Goal: Information Seeking & Learning: Learn about a topic

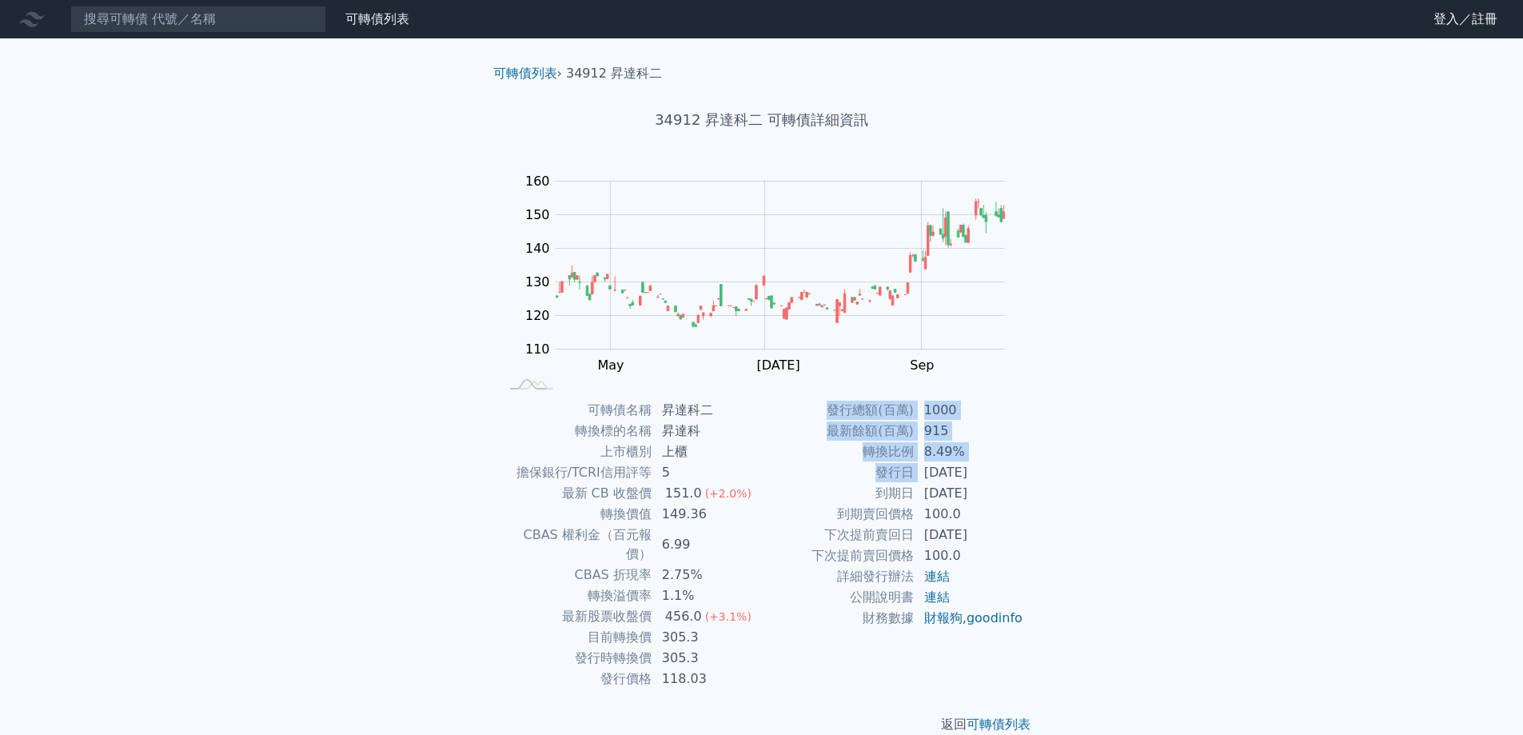
drag, startPoint x: 923, startPoint y: 470, endPoint x: 1025, endPoint y: 470, distance: 101.5
click at [1025, 470] on div "可轉債名稱 昇達科二 轉換標的名稱 昇達科 上市櫃別 上櫃 擔保銀行/TCRI信用評等 5 最新 CB 收盤價 151.0 (+2.0%) 轉換價值 149.…" at bounding box center [761, 544] width 563 height 289
click at [920, 488] on td "[DATE]" at bounding box center [970, 493] width 110 height 21
drag, startPoint x: 931, startPoint y: 471, endPoint x: 1008, endPoint y: 468, distance: 76.8
click at [1008, 468] on td "[DATE]" at bounding box center [970, 472] width 110 height 21
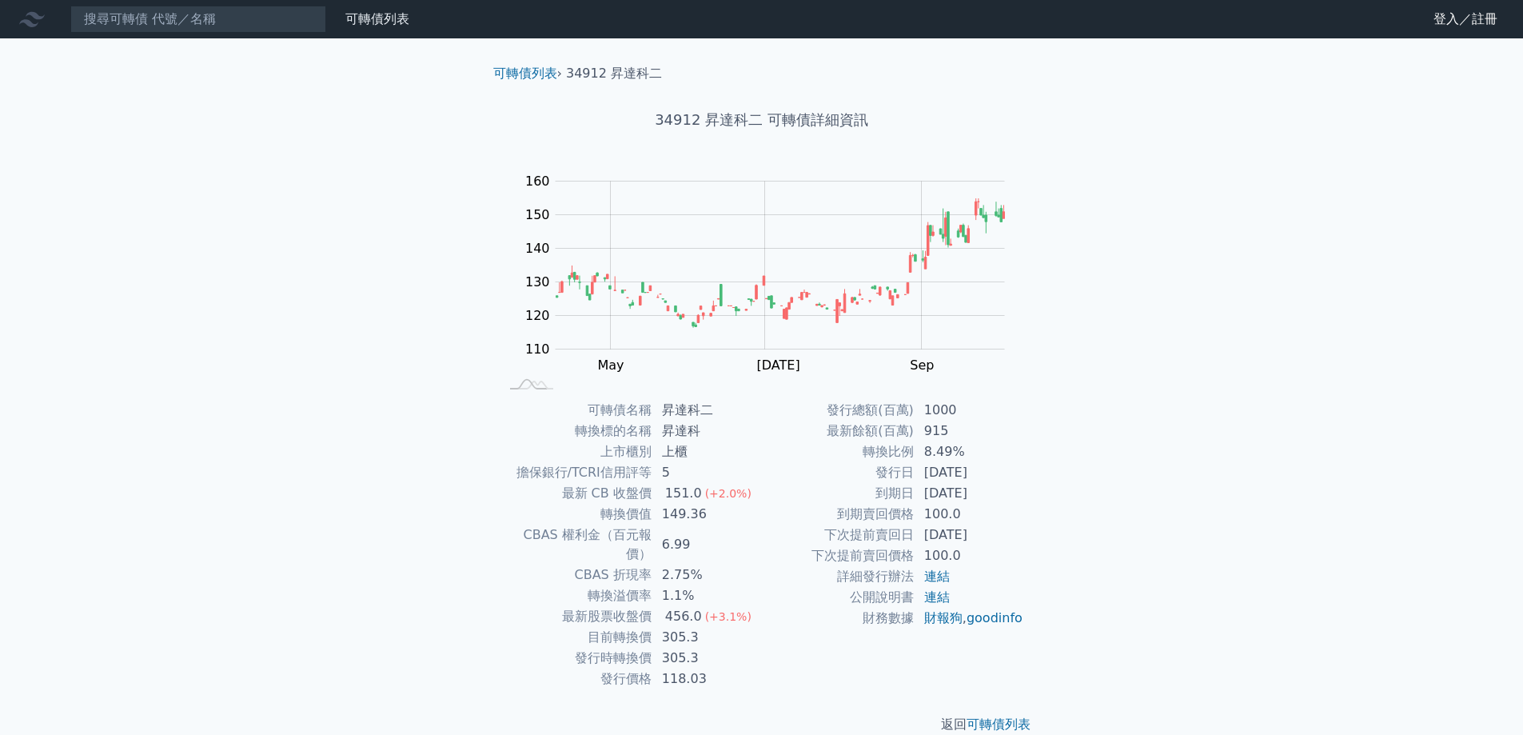
click at [922, 479] on td "[DATE]" at bounding box center [970, 472] width 110 height 21
drag, startPoint x: 927, startPoint y: 473, endPoint x: 1004, endPoint y: 472, distance: 76.8
click at [1004, 472] on td "[DATE]" at bounding box center [970, 472] width 110 height 21
click at [938, 495] on td "[DATE]" at bounding box center [970, 493] width 110 height 21
drag, startPoint x: 933, startPoint y: 481, endPoint x: 1011, endPoint y: 469, distance: 78.5
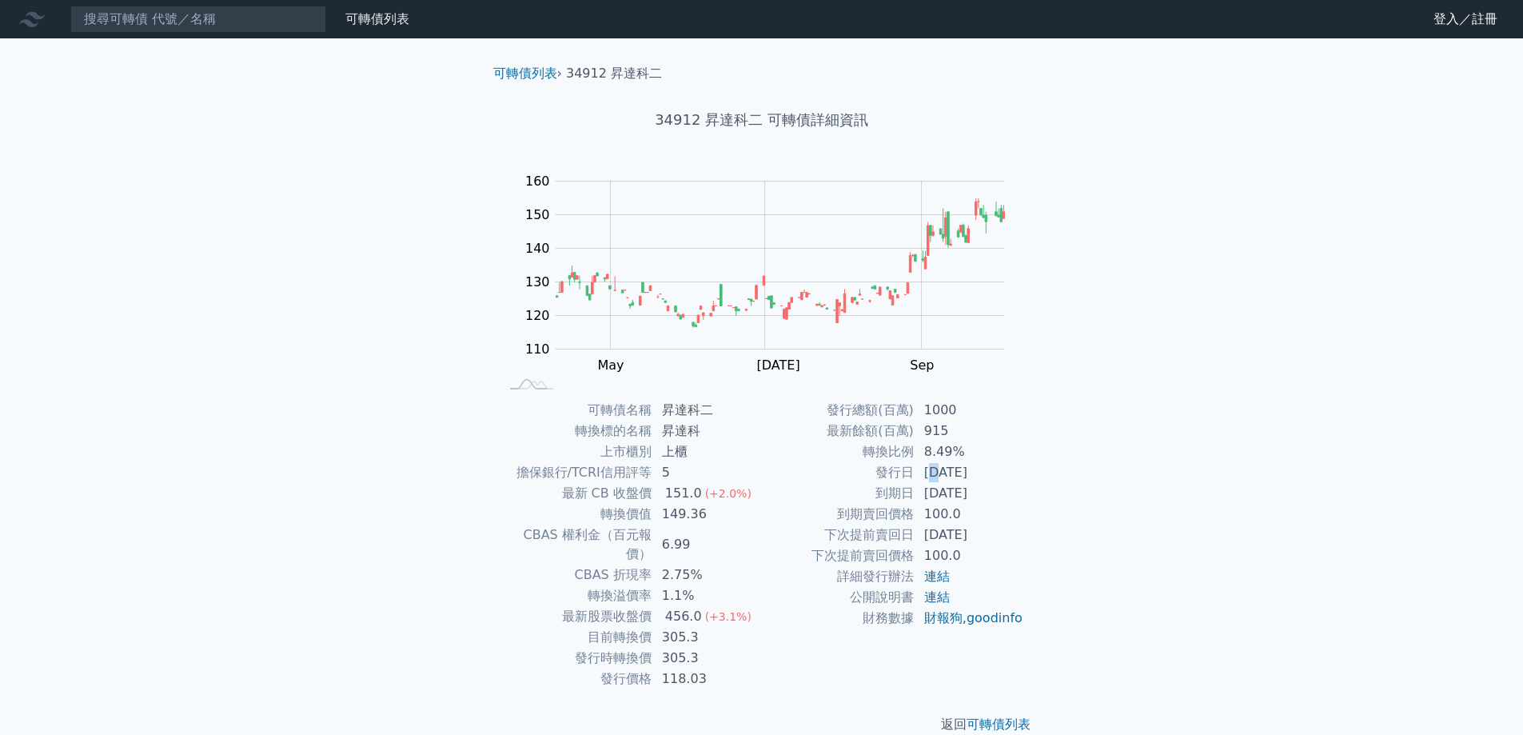
click at [1003, 470] on td "[DATE]" at bounding box center [970, 472] width 110 height 21
click at [957, 494] on td "[DATE]" at bounding box center [970, 493] width 110 height 21
drag, startPoint x: 936, startPoint y: 482, endPoint x: 925, endPoint y: 468, distance: 18.2
click at [935, 480] on td "[DATE]" at bounding box center [970, 472] width 110 height 21
drag, startPoint x: 925, startPoint y: 468, endPoint x: 993, endPoint y: 472, distance: 68.1
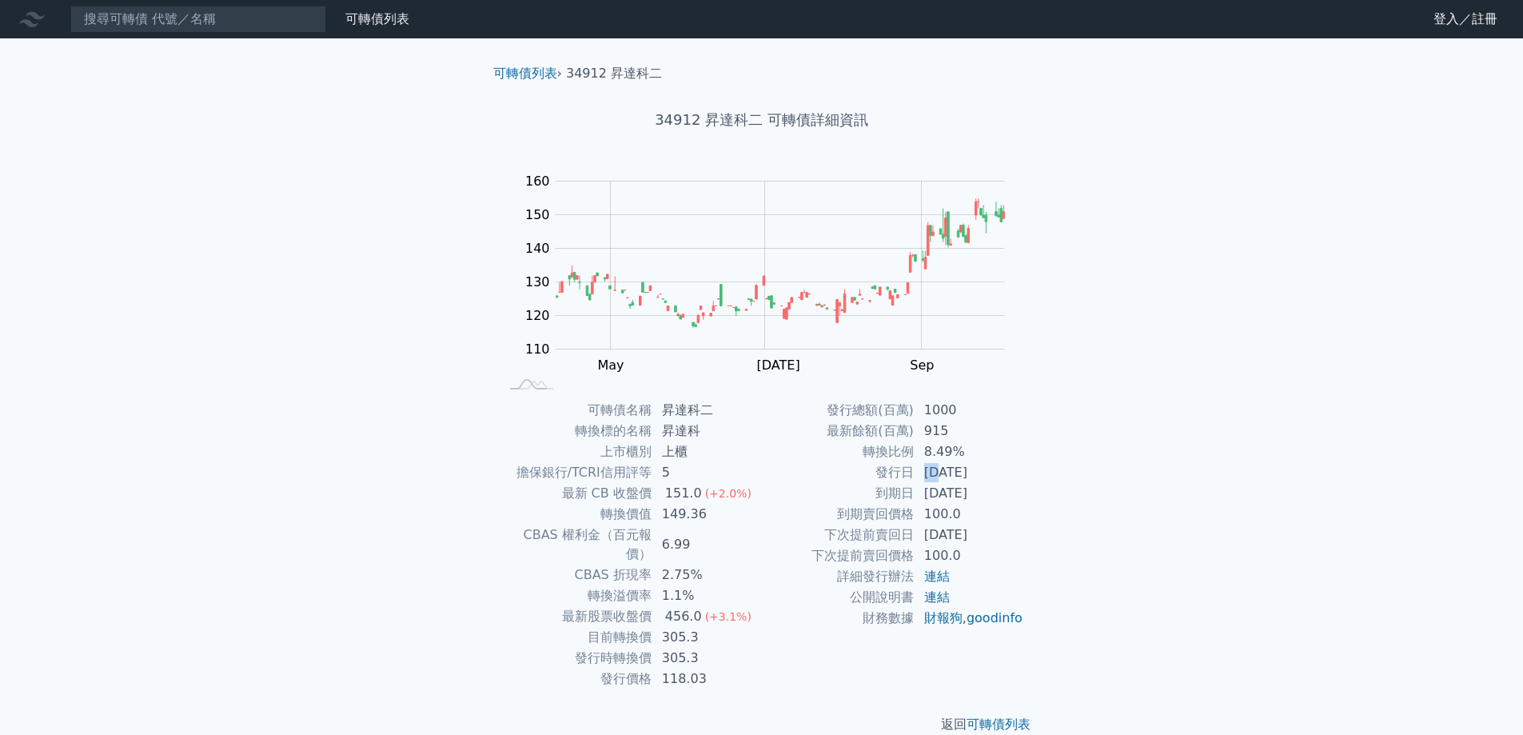
click at [975, 468] on td "[DATE]" at bounding box center [970, 472] width 110 height 21
click at [942, 493] on td "[DATE]" at bounding box center [970, 493] width 110 height 21
click at [939, 494] on td "[DATE]" at bounding box center [970, 493] width 110 height 21
drag, startPoint x: 921, startPoint y: 473, endPoint x: 1003, endPoint y: 476, distance: 82.4
click at [1000, 475] on td "[DATE]" at bounding box center [970, 472] width 110 height 21
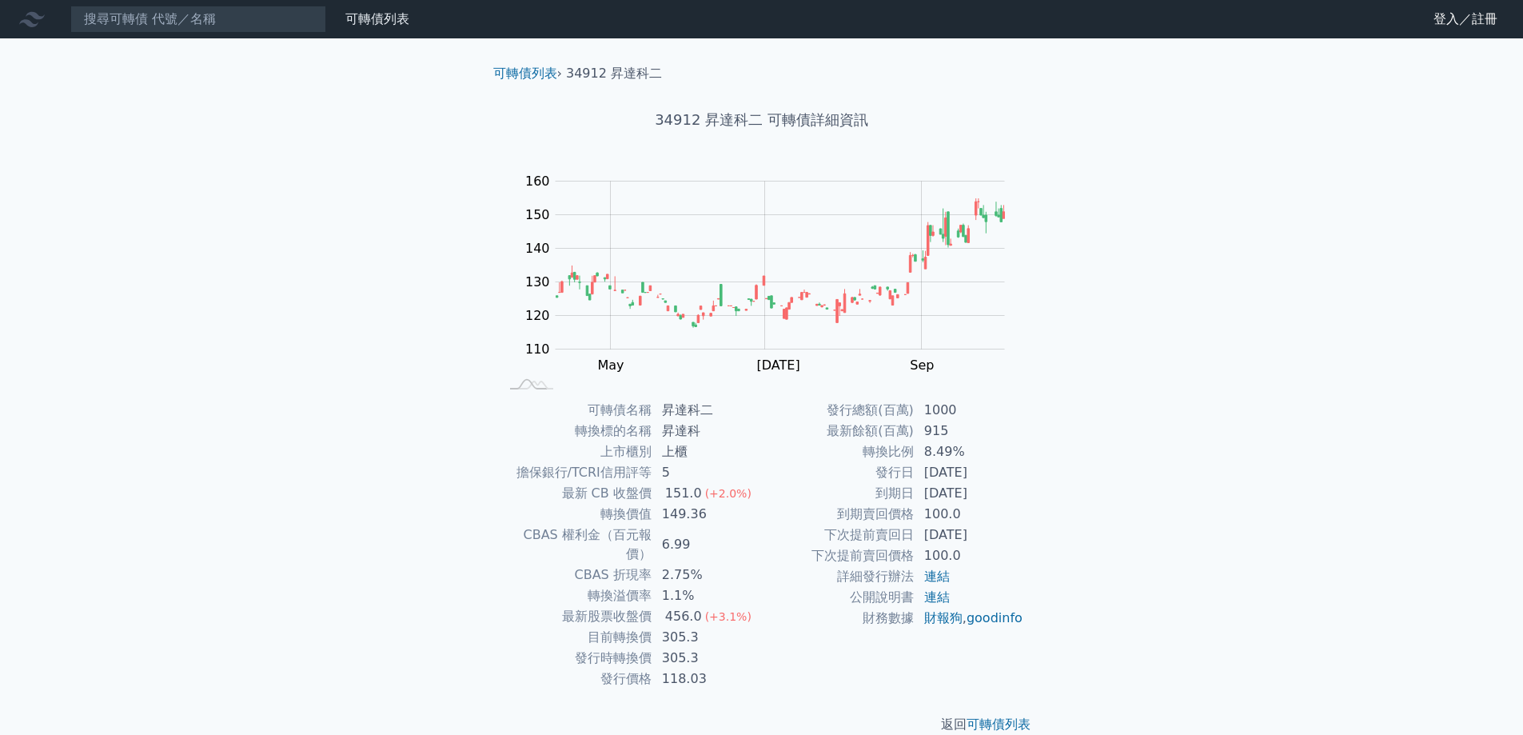
click at [964, 508] on td "100.0" at bounding box center [970, 514] width 110 height 21
drag, startPoint x: 925, startPoint y: 474, endPoint x: 1042, endPoint y: 468, distance: 116.9
click at [1042, 468] on div "可轉債名稱 昇達科二 轉換標的名稱 昇達科 上市櫃別 上櫃 擔保銀行/TCRI信用評等 5 最新 CB 收盤價 151.0 (+2.0%) 轉換價值 149.…" at bounding box center [761, 544] width 563 height 289
click at [940, 409] on td "1000" at bounding box center [970, 410] width 110 height 21
drag, startPoint x: 739, startPoint y: 413, endPoint x: 660, endPoint y: 429, distance: 80.6
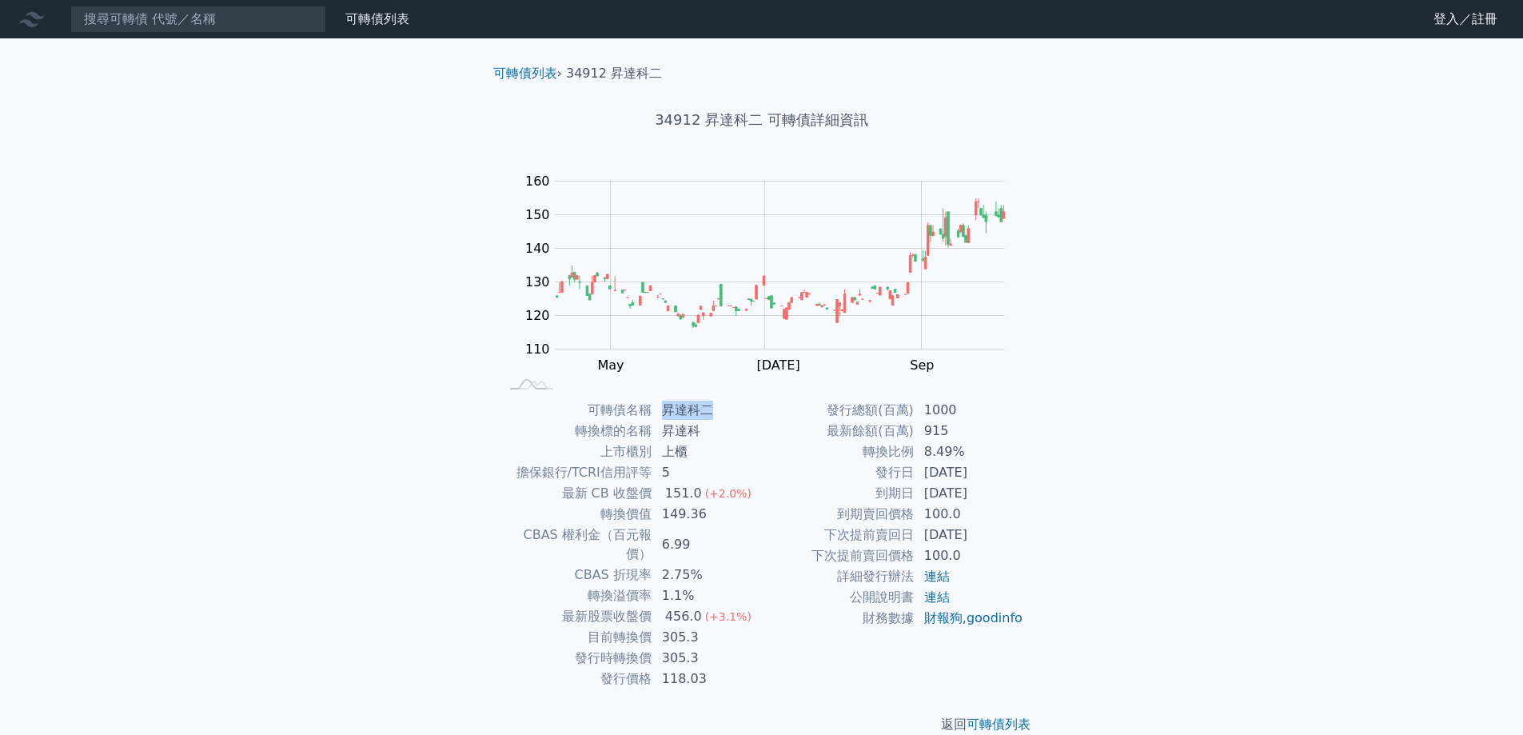
click at [651, 418] on tr "可轉債名稱 昇達科二" at bounding box center [631, 410] width 262 height 21
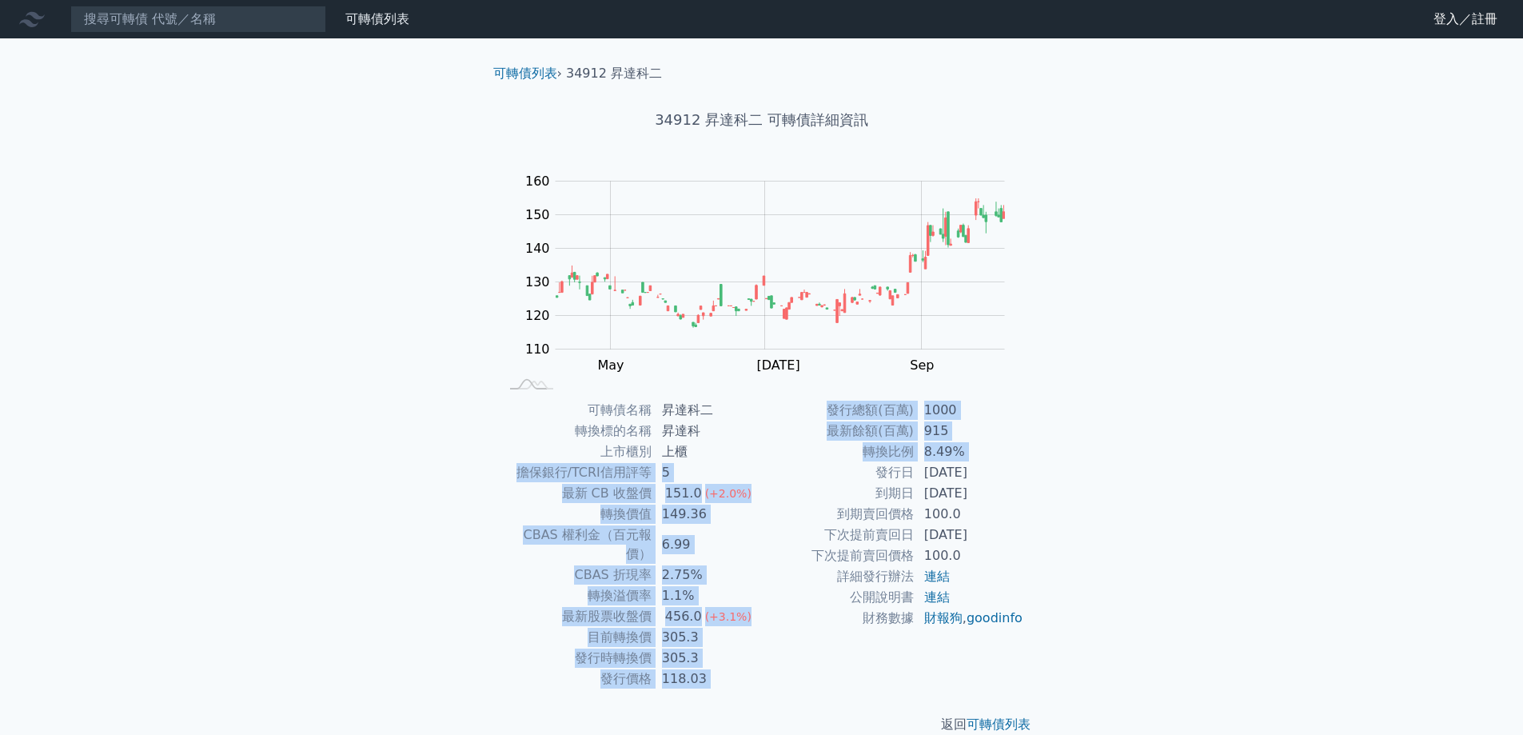
drag, startPoint x: 749, startPoint y: 449, endPoint x: 772, endPoint y: 480, distance: 38.9
click at [772, 480] on div "可轉債名稱 昇達科二 轉換標的名稱 昇達科 上市櫃別 上櫃 擔保銀行/TCRI信用評等 5 最新 CB 收盤價 151.0 (+2.0%) 轉換價值 149.…" at bounding box center [761, 544] width 563 height 289
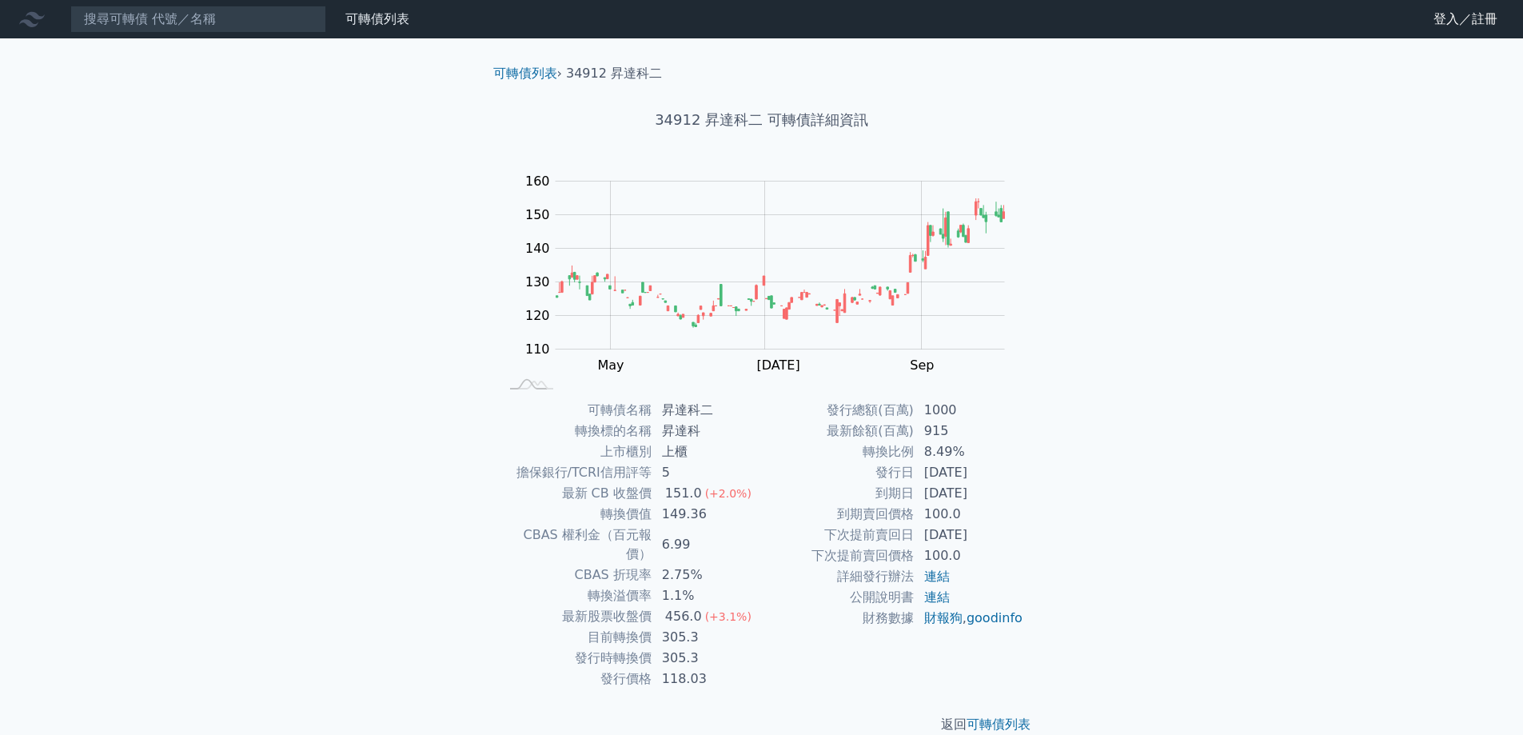
click at [816, 550] on td "下次提前賣回價格" at bounding box center [838, 555] width 153 height 21
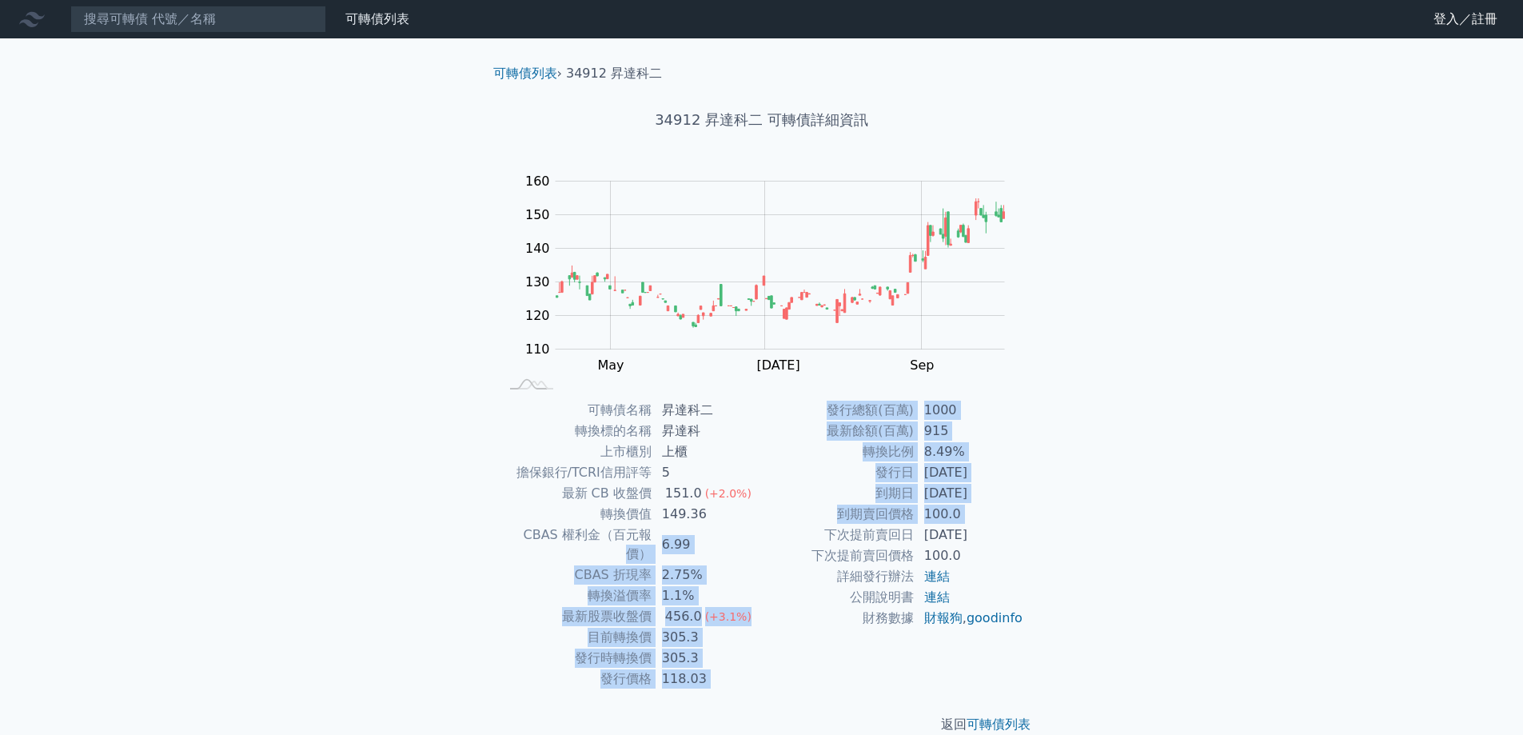
drag, startPoint x: 741, startPoint y: 524, endPoint x: 606, endPoint y: 527, distance: 135.1
click at [606, 527] on div "可轉債名稱 昇達科二 轉換標的名稱 昇達科 上市櫃別 上櫃 擔保銀行/TCRI信用評等 5 最新 CB 收盤價 151.0 (+2.0%) 轉換價值 149.…" at bounding box center [761, 544] width 563 height 289
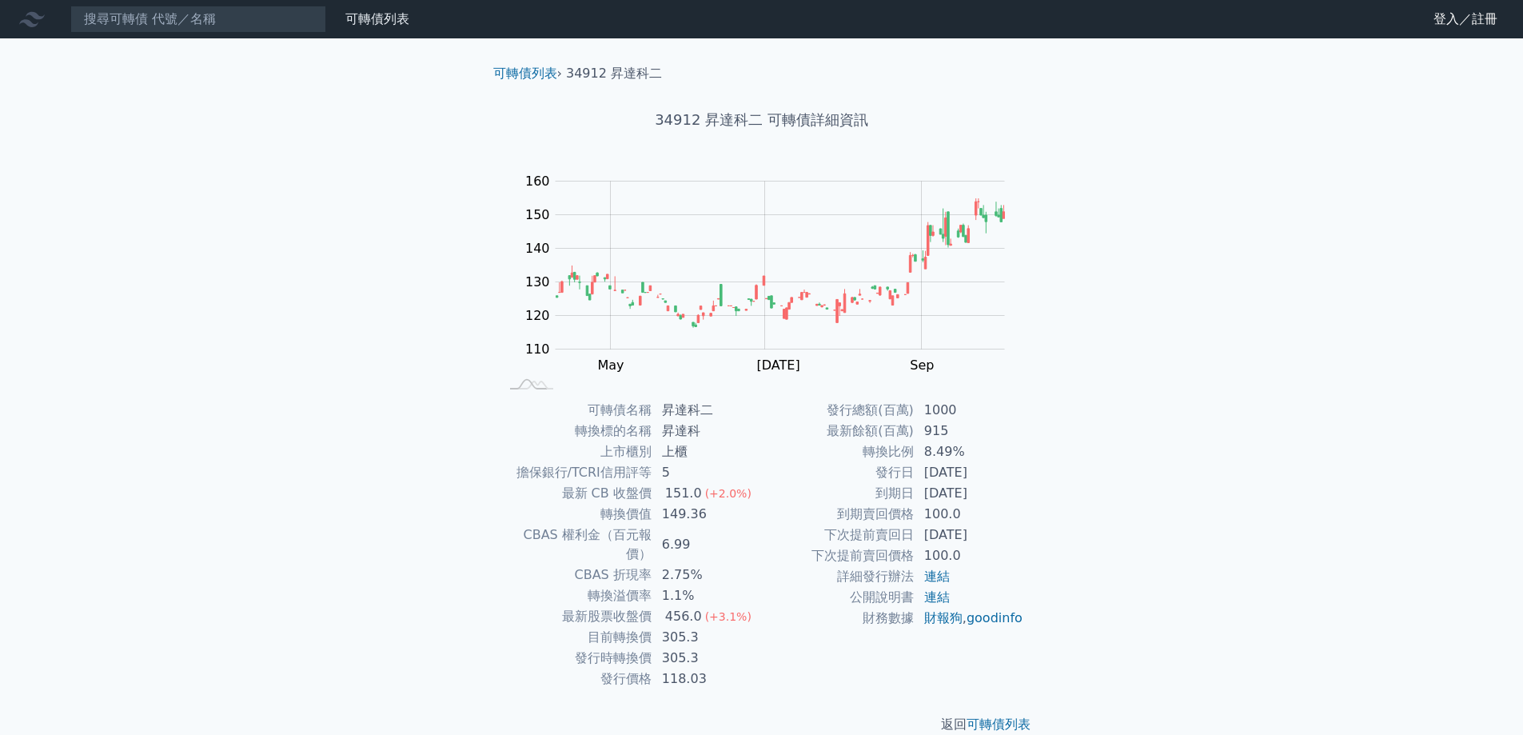
click at [825, 549] on td "下次提前賣回價格" at bounding box center [838, 555] width 153 height 21
drag, startPoint x: 720, startPoint y: 576, endPoint x: 642, endPoint y: 571, distance: 77.7
click at [633, 585] on tr "轉換溢價率 1.1%" at bounding box center [631, 595] width 262 height 21
click at [812, 616] on td "財務數據" at bounding box center [838, 618] width 153 height 21
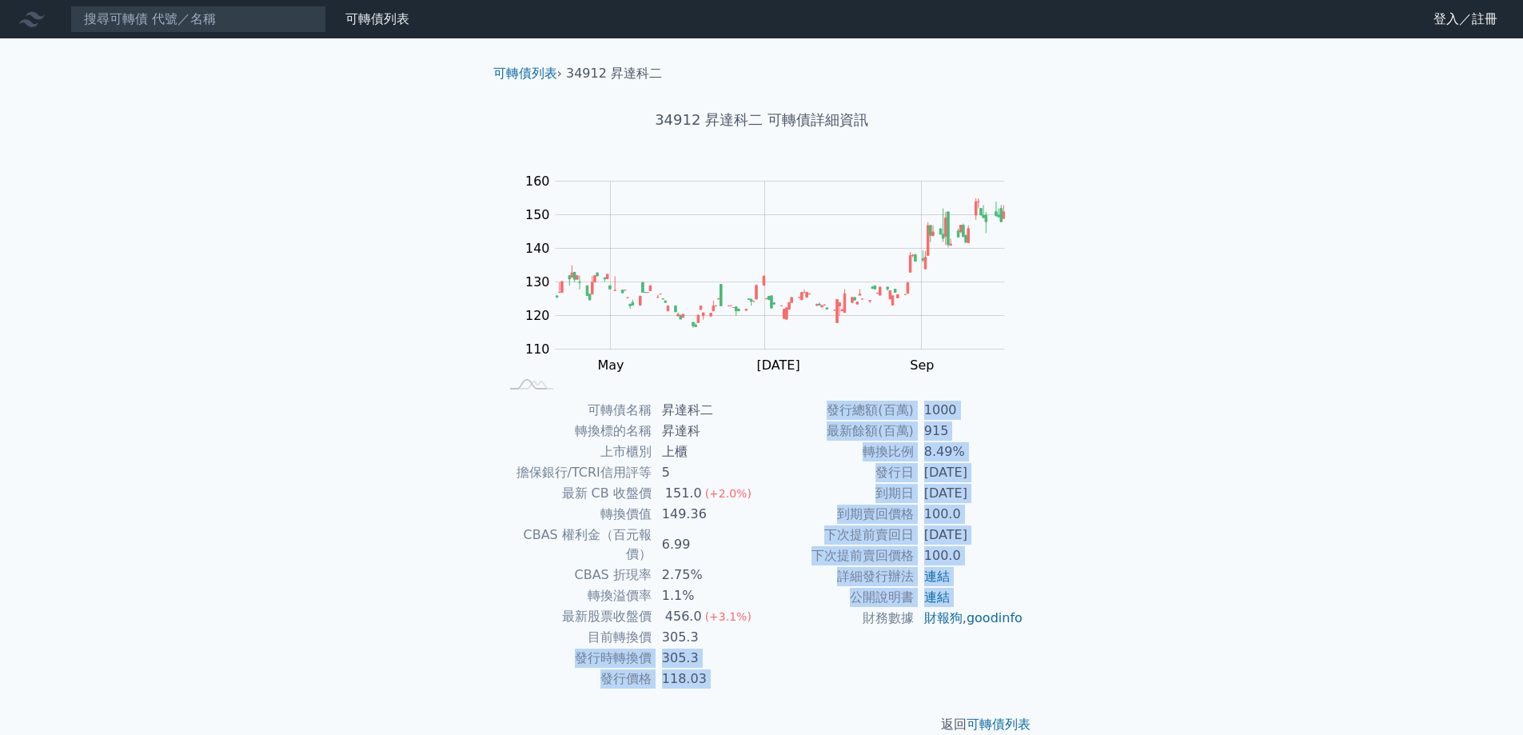
drag, startPoint x: 809, startPoint y: 624, endPoint x: 644, endPoint y: 629, distance: 165.6
click at [648, 628] on div "可轉債名稱 昇達科二 轉換標的名稱 昇達科 上市櫃別 上櫃 擔保銀行/TCRI信用評等 5 最新 CB 收盤價 151.0 (+2.0%) 轉換價值 149.…" at bounding box center [761, 544] width 563 height 289
click at [800, 664] on div "發行總額(百萬) 1000 最新餘額(百萬) 915 轉換比例 8.49% 發行日 2024-08-28 到期日 2029-08-28 到期賣回價格 100.…" at bounding box center [893, 544] width 262 height 289
click at [806, 660] on div "發行總額(百萬) 1000 最新餘額(百萬) 915 轉換比例 8.49% 發行日 2024-08-28 到期日 2029-08-28 到期賣回價格 100.…" at bounding box center [893, 544] width 262 height 289
click at [808, 628] on td "財務數據" at bounding box center [838, 618] width 153 height 21
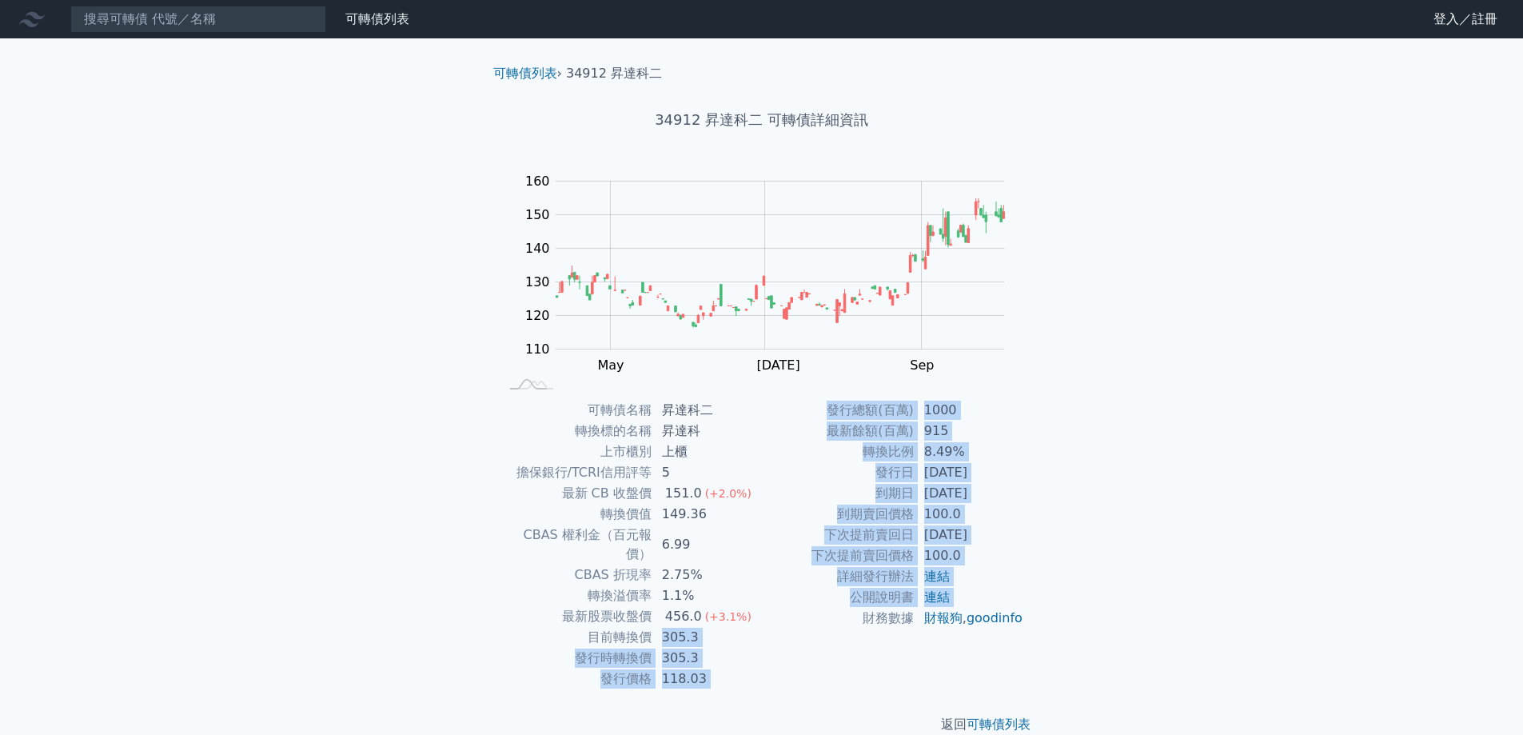
click at [806, 582] on td "詳細發行辦法" at bounding box center [838, 576] width 153 height 21
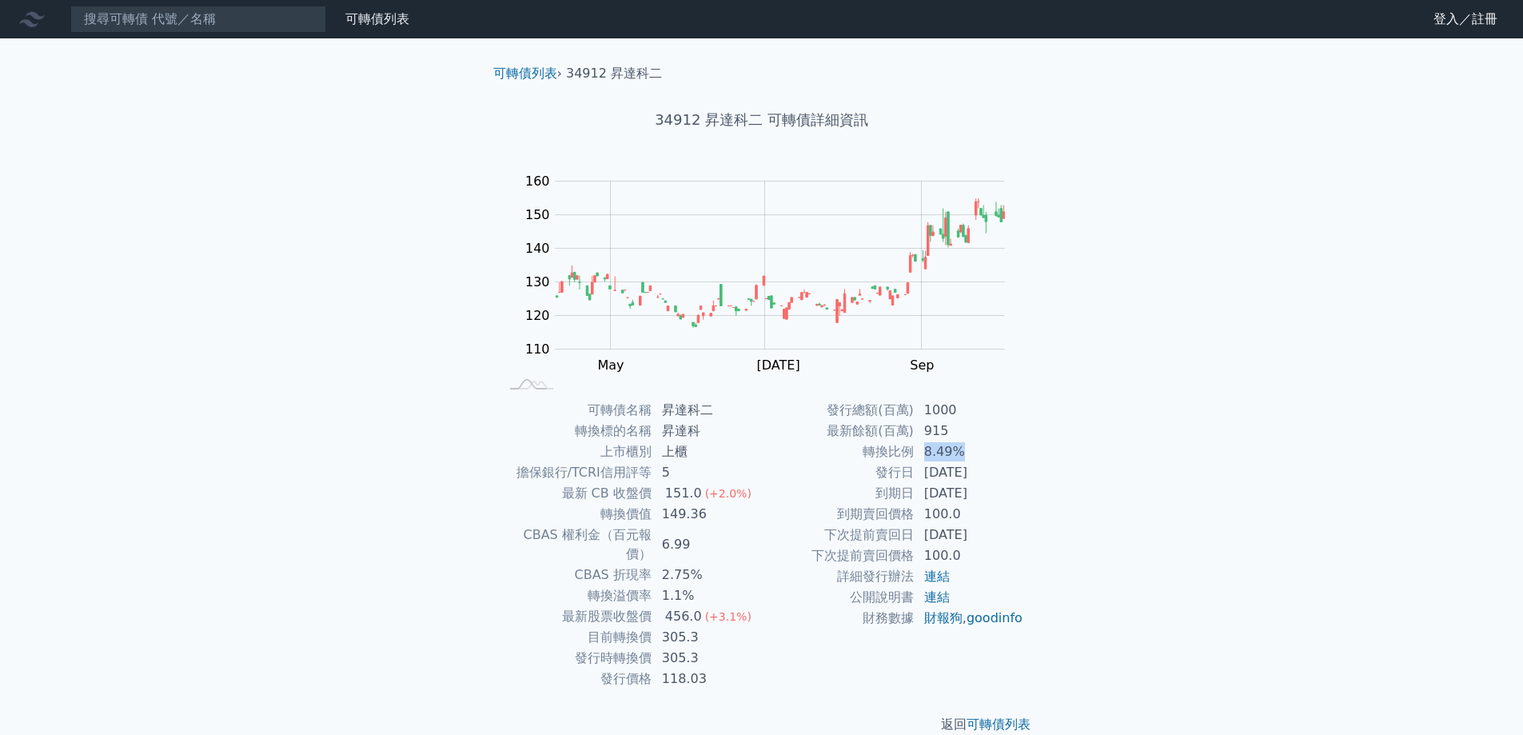
drag, startPoint x: 918, startPoint y: 448, endPoint x: 973, endPoint y: 456, distance: 55.6
click at [973, 456] on td "8.49%" at bounding box center [970, 451] width 110 height 21
click at [751, 502] on td "151.0 (+2.0%)" at bounding box center [707, 493] width 110 height 21
drag, startPoint x: 926, startPoint y: 455, endPoint x: 963, endPoint y: 452, distance: 37.7
click at [963, 452] on td "8.49%" at bounding box center [970, 451] width 110 height 21
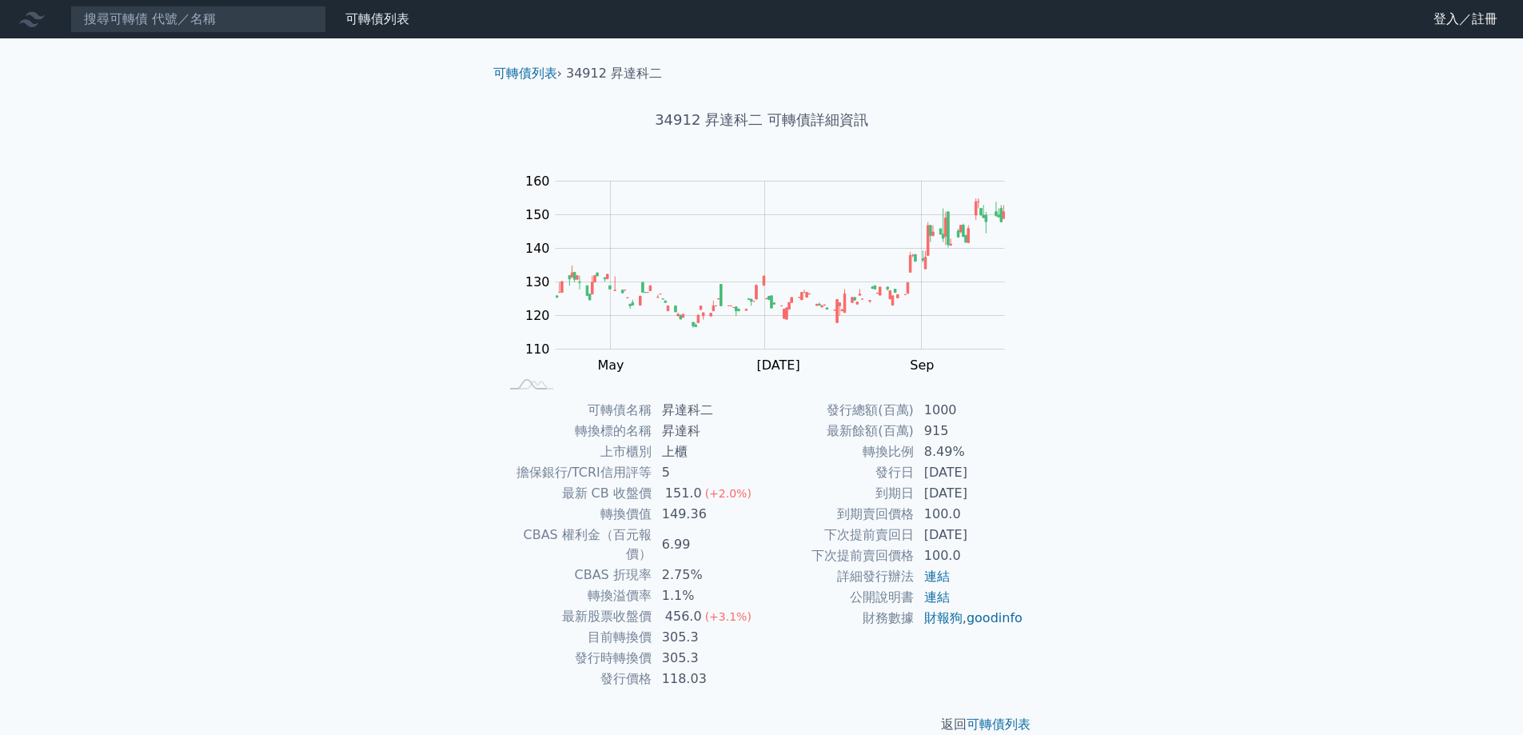
click at [901, 474] on td "發行日" at bounding box center [838, 472] width 153 height 21
